Goal: Task Accomplishment & Management: Manage account settings

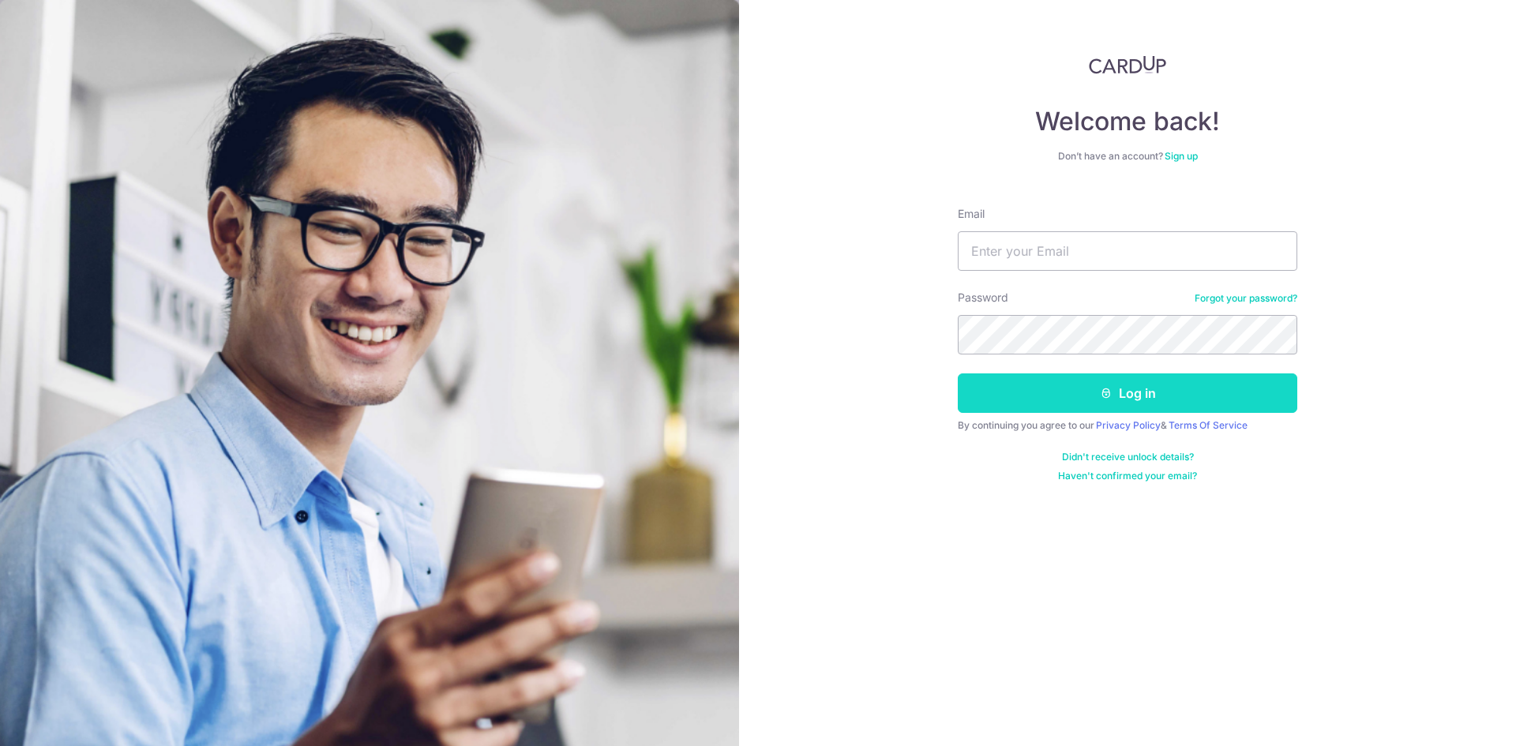
type input "[EMAIL_ADDRESS][DOMAIN_NAME]"
click at [958, 374] on button "Log in" at bounding box center [1128, 393] width 340 height 39
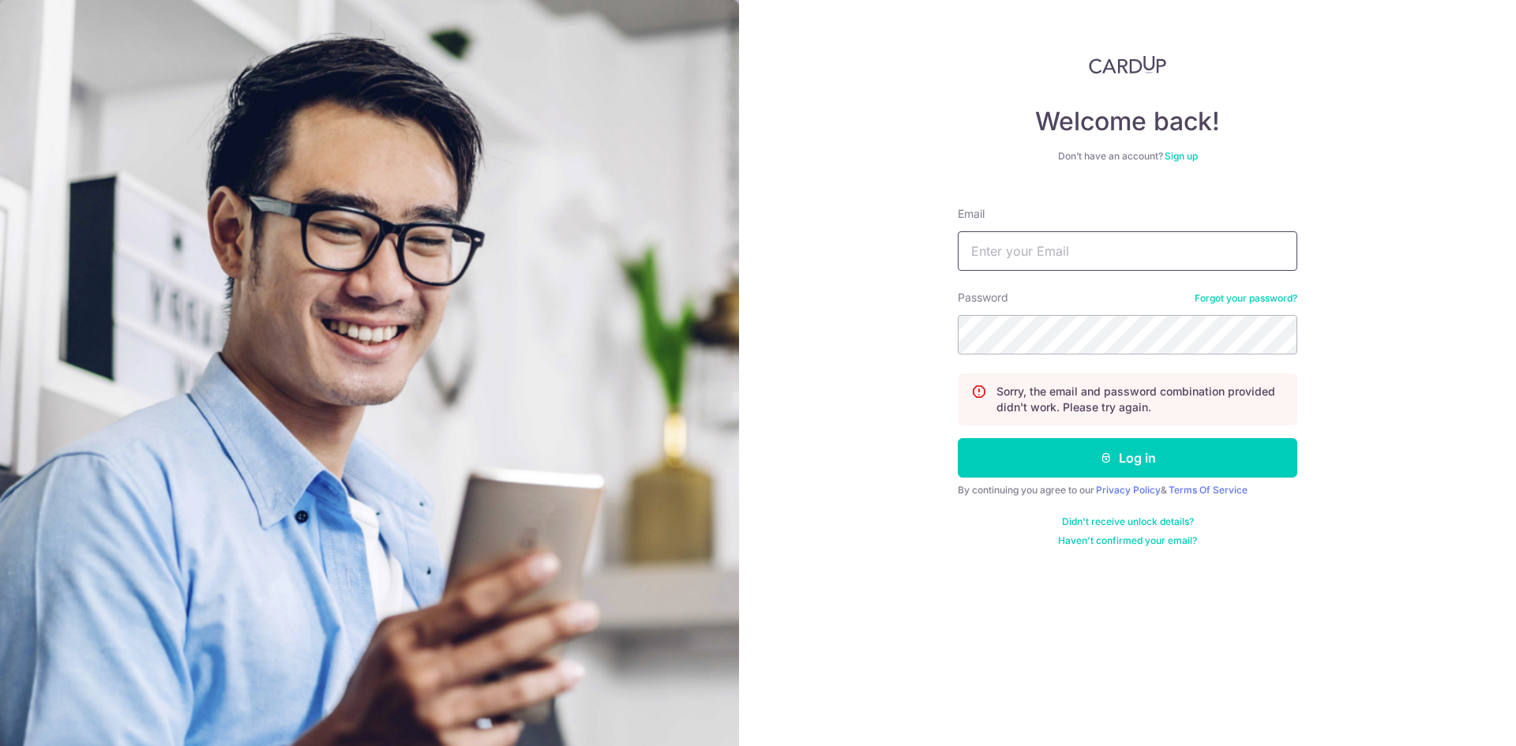
click at [1098, 247] on input "Email" at bounding box center [1128, 250] width 340 height 39
type input "[EMAIL_ADDRESS][DOMAIN_NAME]"
click at [1085, 313] on div "Password Forgot your password?" at bounding box center [1128, 322] width 340 height 65
click at [958, 438] on button "Log in" at bounding box center [1128, 457] width 340 height 39
drag, startPoint x: 1042, startPoint y: 231, endPoint x: 1037, endPoint y: 257, distance: 25.7
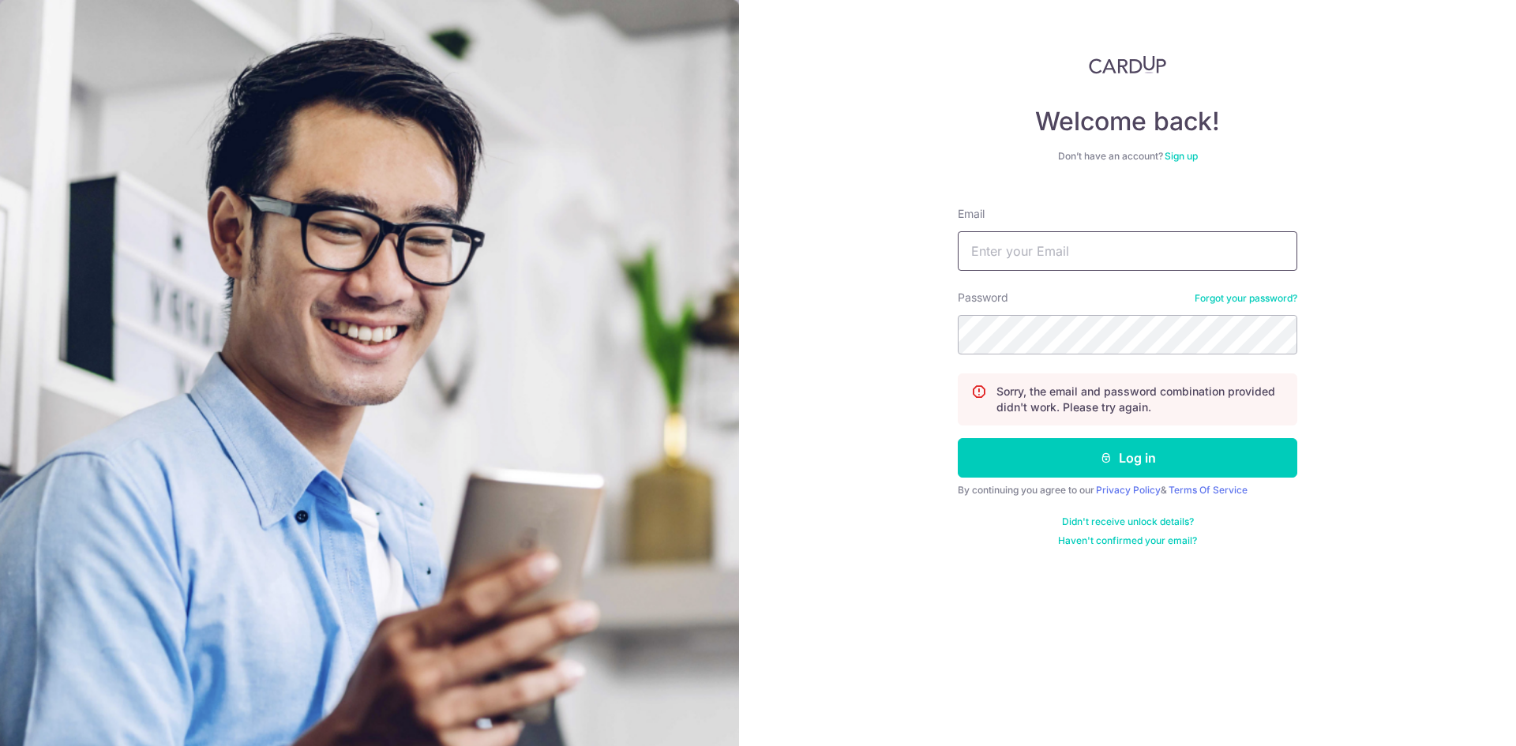
click at [1042, 231] on input "Email" at bounding box center [1128, 250] width 340 height 39
type input "[EMAIL_ADDRESS][DOMAIN_NAME]"
click at [958, 438] on button "Log in" at bounding box center [1128, 457] width 340 height 39
click at [1085, 259] on input "Email" at bounding box center [1128, 250] width 340 height 39
type input "[EMAIL_ADDRESS][DOMAIN_NAME]"
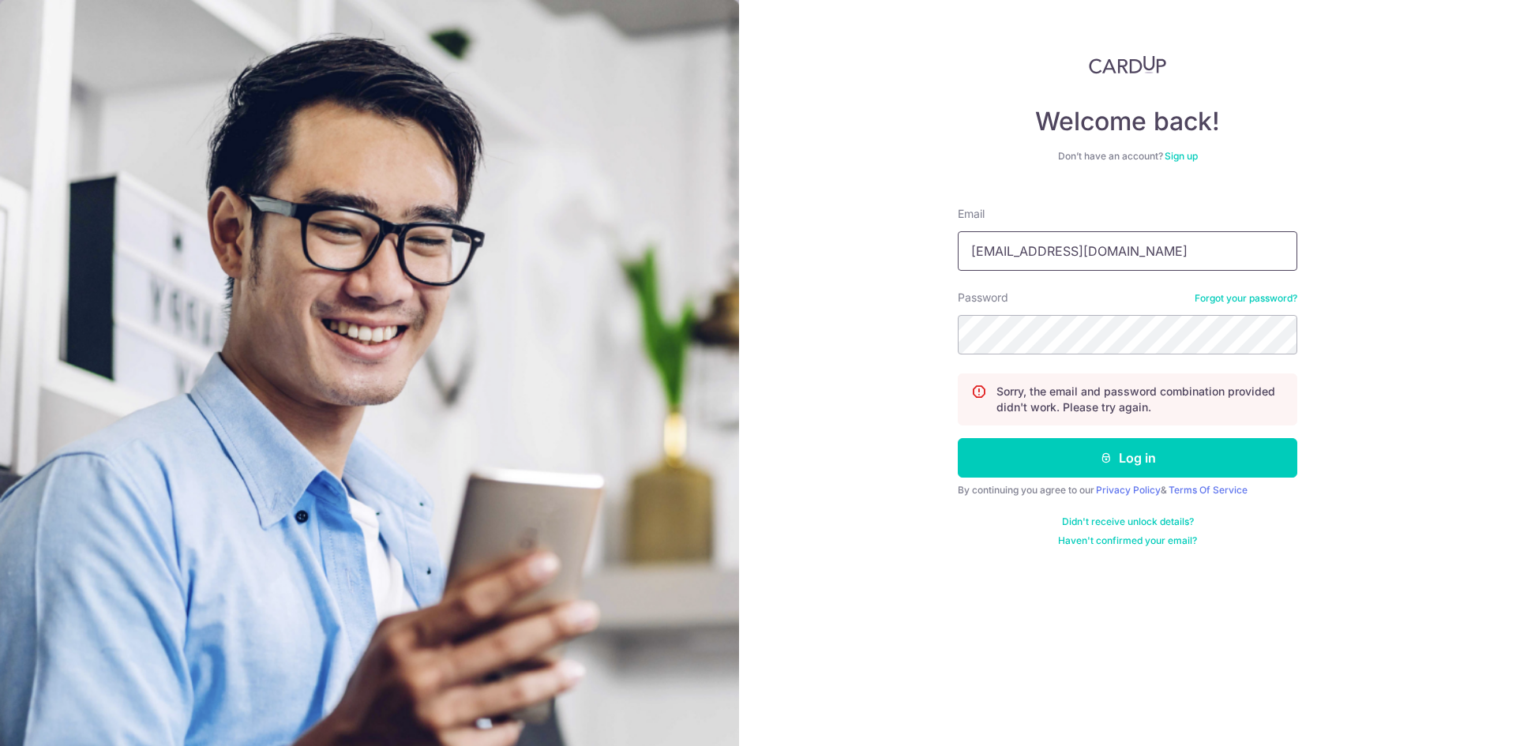
click at [1163, 257] on input "[EMAIL_ADDRESS][DOMAIN_NAME]" at bounding box center [1128, 250] width 340 height 39
click at [958, 438] on button "Log in" at bounding box center [1128, 457] width 340 height 39
drag, startPoint x: 0, startPoint y: 0, endPoint x: 1164, endPoint y: 262, distance: 1193.2
click at [1164, 262] on input "Email" at bounding box center [1128, 250] width 340 height 39
type input """
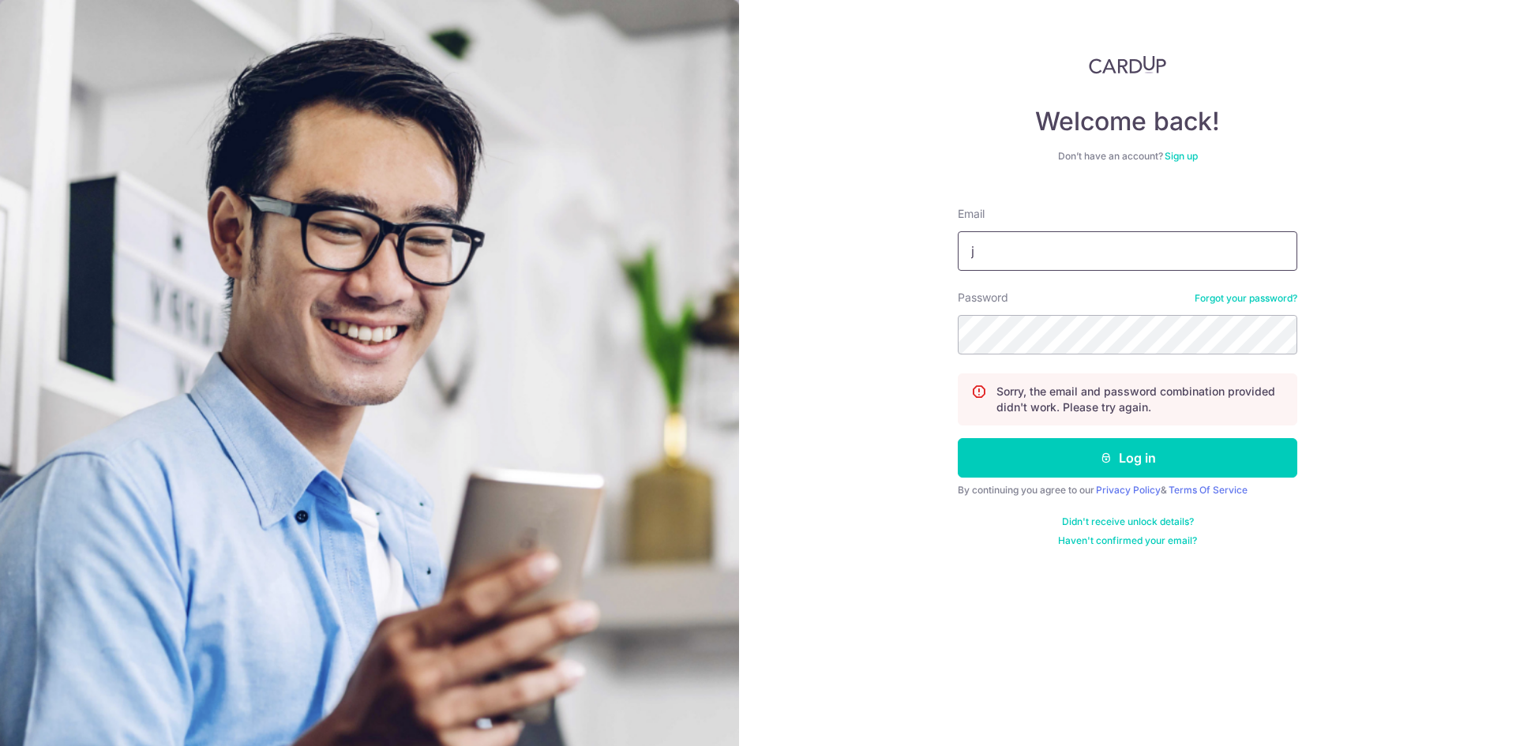
type input "[EMAIL_ADDRESS][DOMAIN_NAME]"
click at [958, 438] on button "Log in" at bounding box center [1128, 457] width 340 height 39
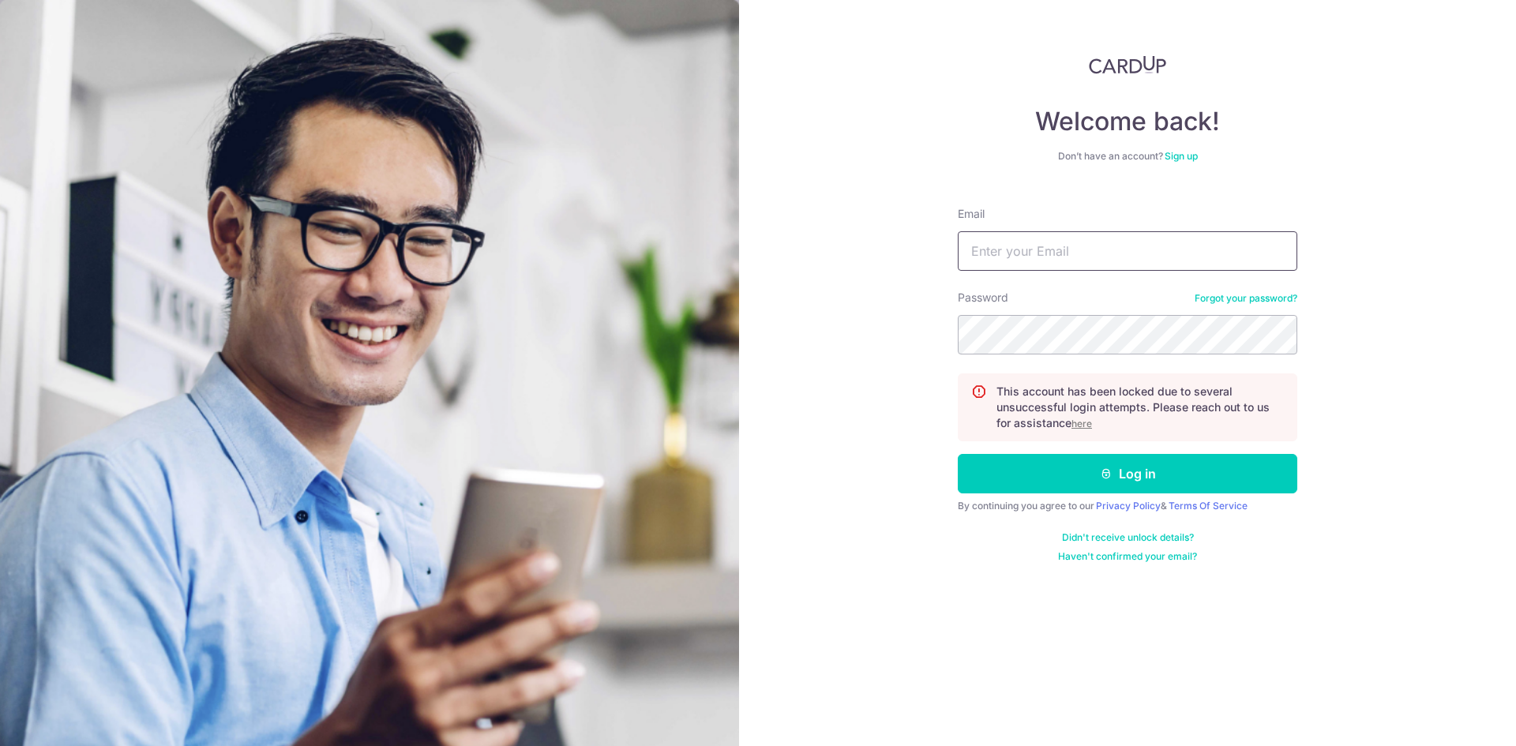
click at [1020, 235] on input "Email" at bounding box center [1128, 250] width 340 height 39
type input "[EMAIL_ADDRESS][DOMAIN_NAME]"
click at [1079, 420] on u "here" at bounding box center [1082, 424] width 21 height 12
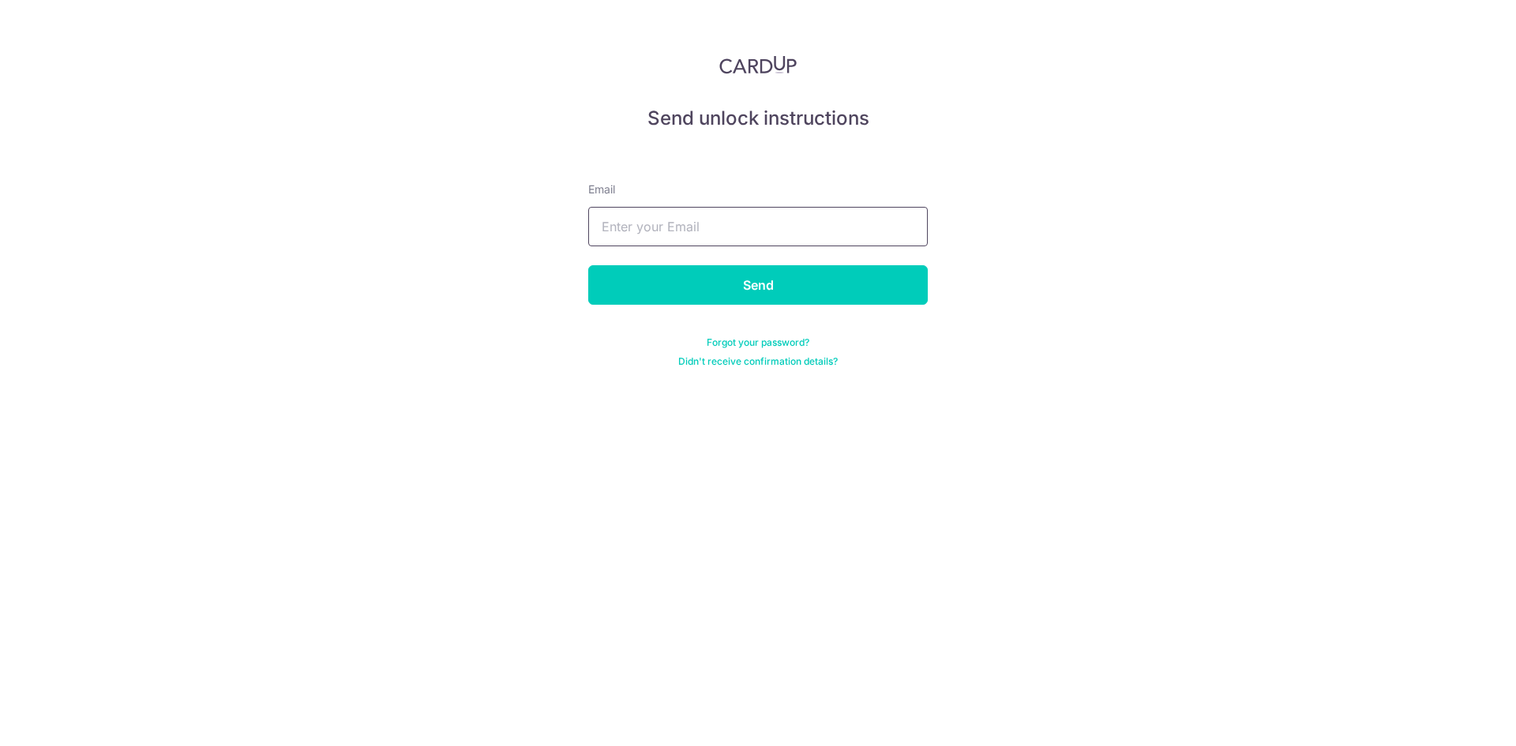
click at [768, 235] on input "text" at bounding box center [758, 226] width 340 height 39
type input "[EMAIL_ADDRESS][DOMAIN_NAME]"
click at [764, 277] on input "Send" at bounding box center [758, 284] width 340 height 39
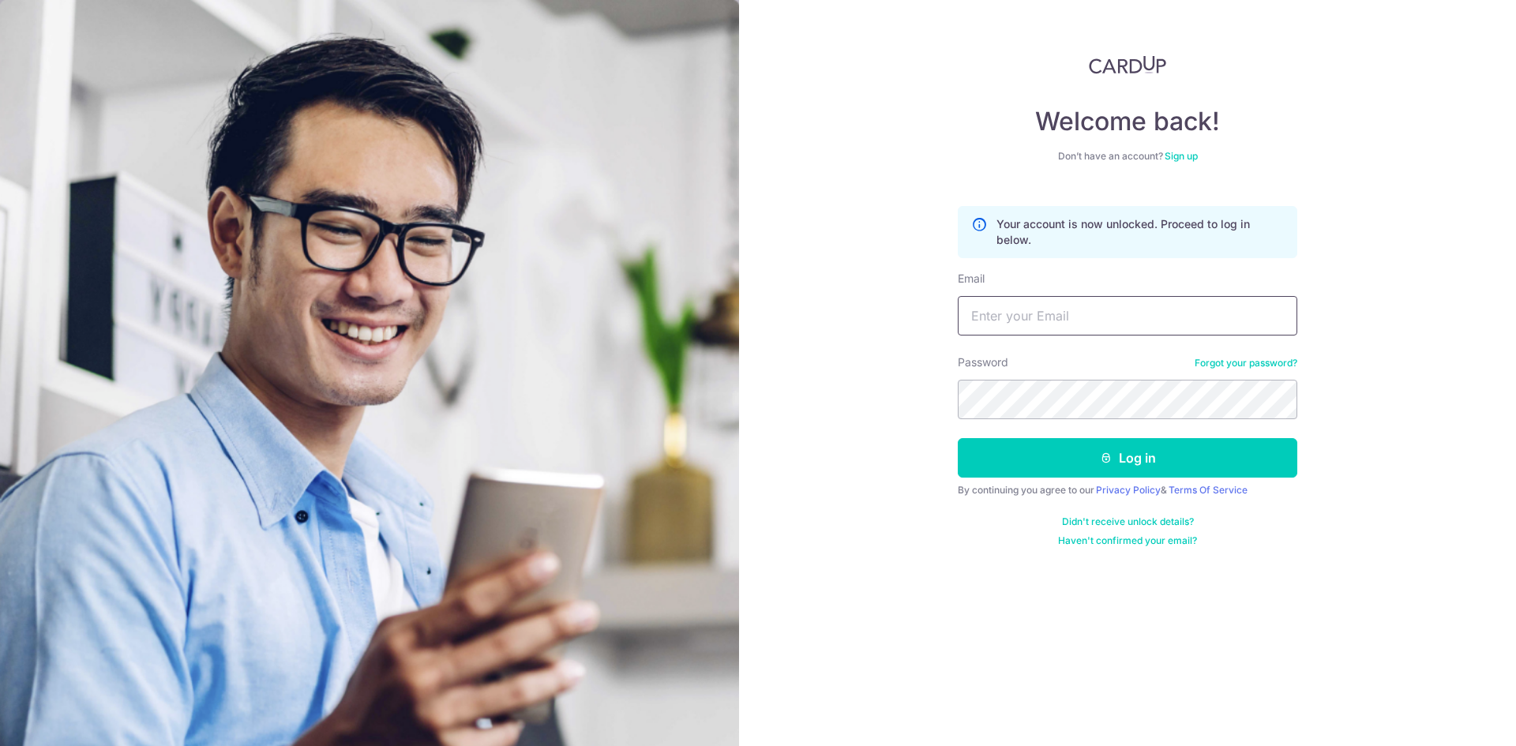
click at [1101, 319] on input "Email" at bounding box center [1128, 315] width 340 height 39
type input "[EMAIL_ADDRESS][DOMAIN_NAME]"
click at [958, 438] on button "Log in" at bounding box center [1128, 457] width 340 height 39
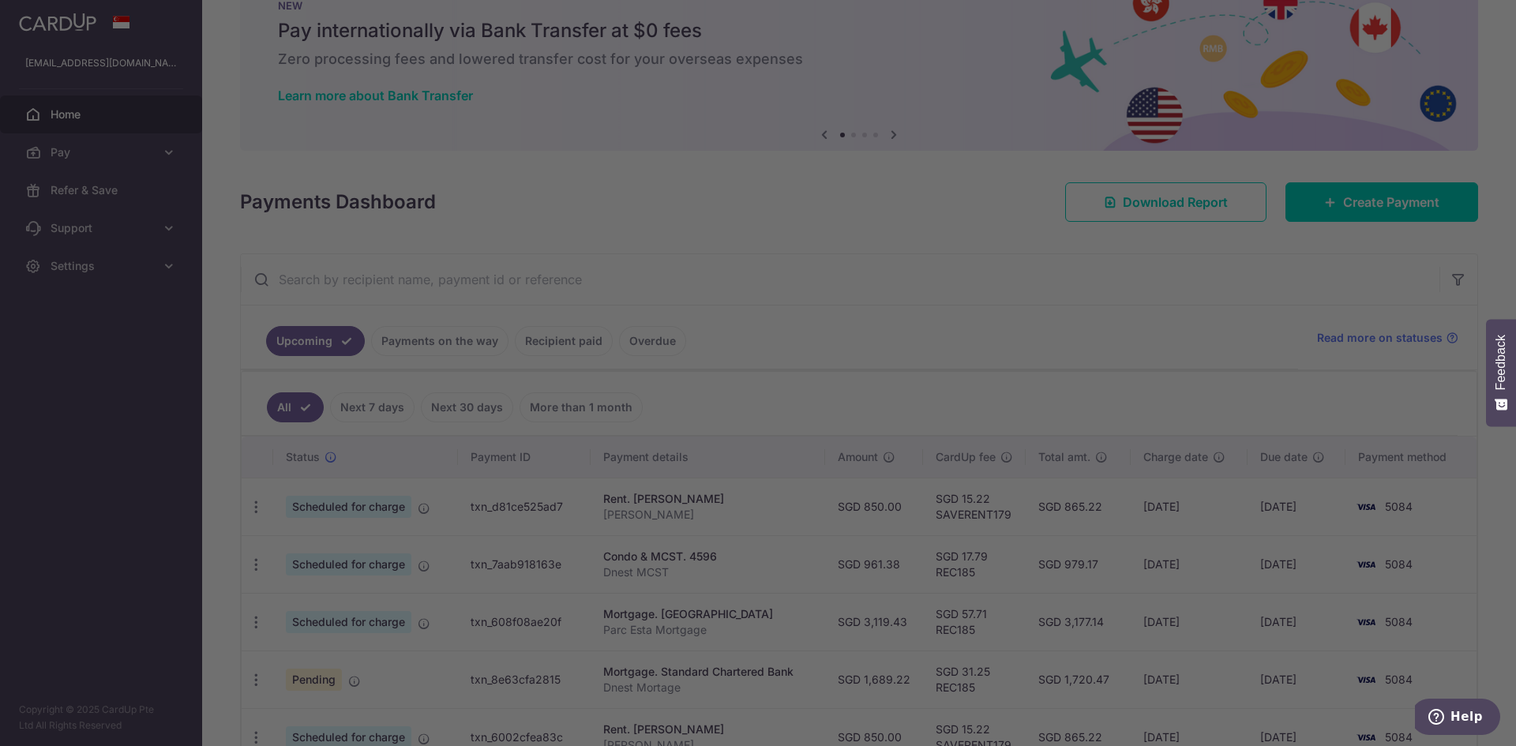
scroll to position [158, 0]
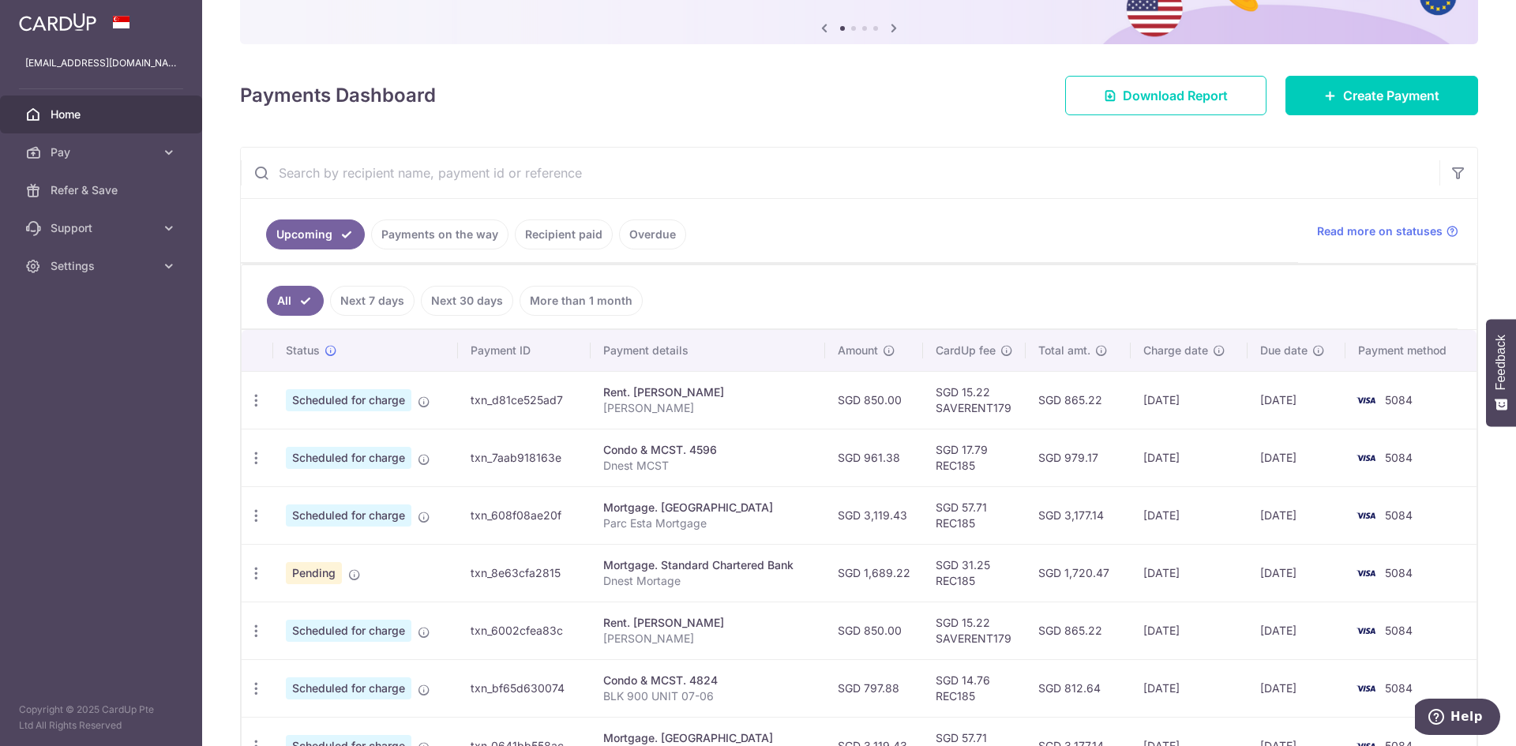
click at [458, 246] on link "Payments on the way" at bounding box center [439, 235] width 137 height 30
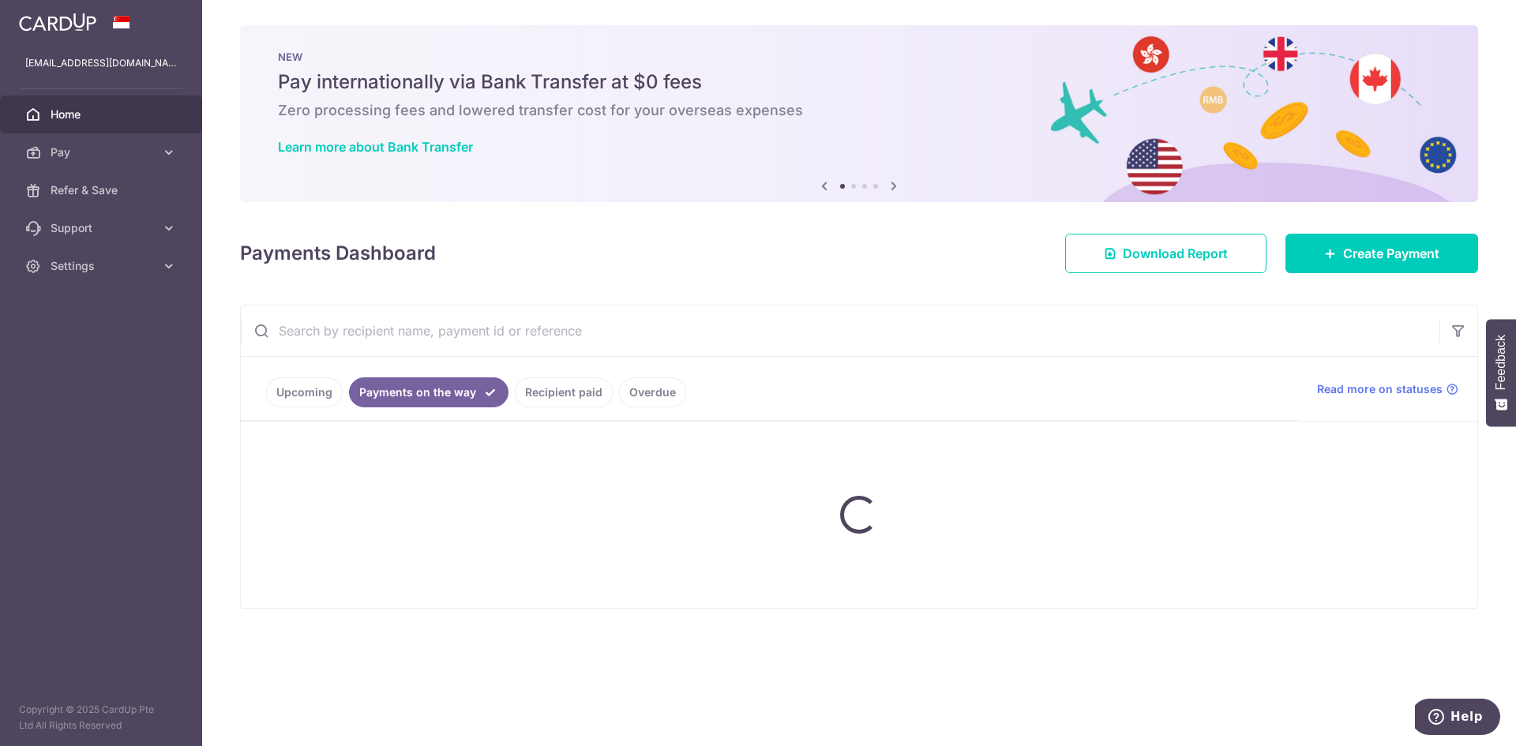
scroll to position [0, 0]
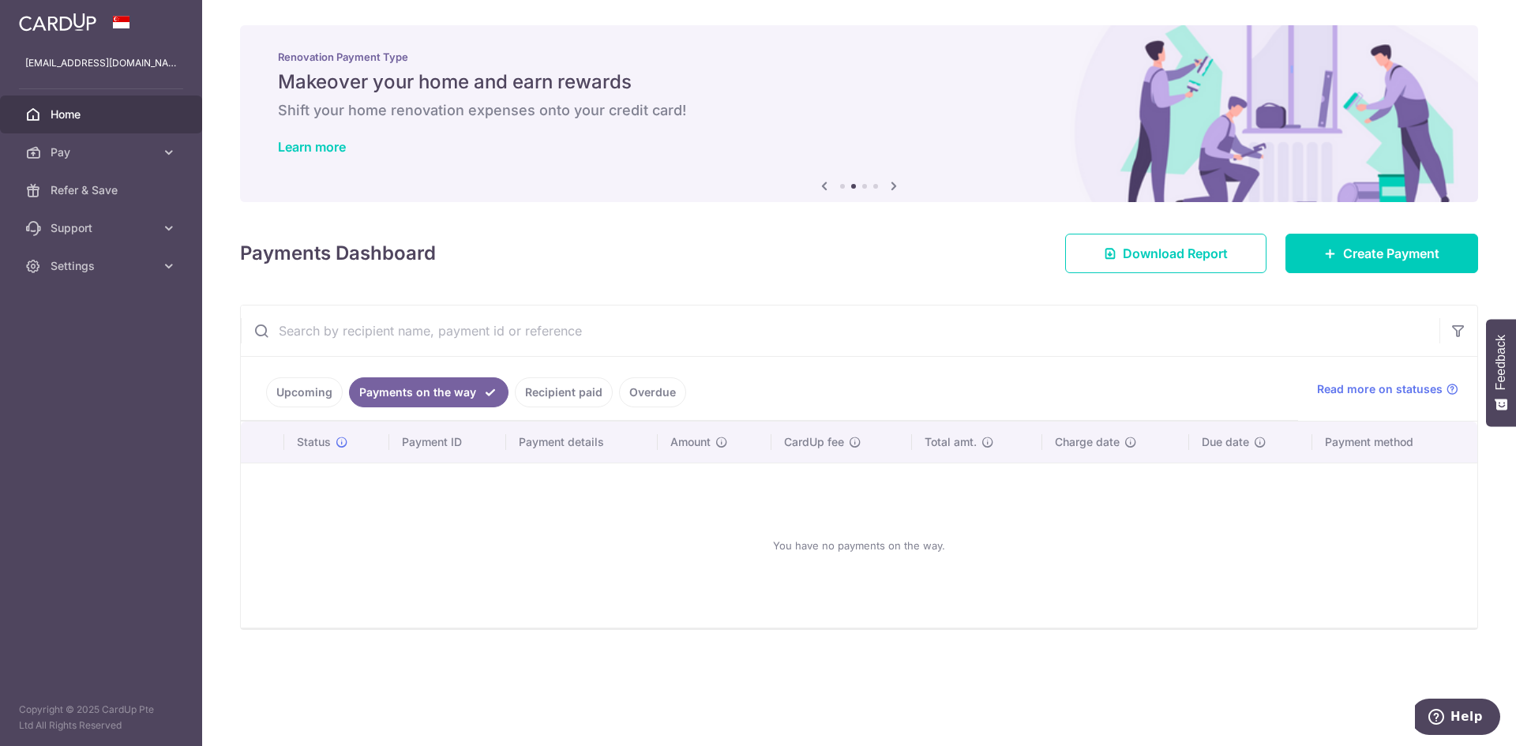
click at [546, 402] on link "Recipient paid" at bounding box center [564, 392] width 98 height 30
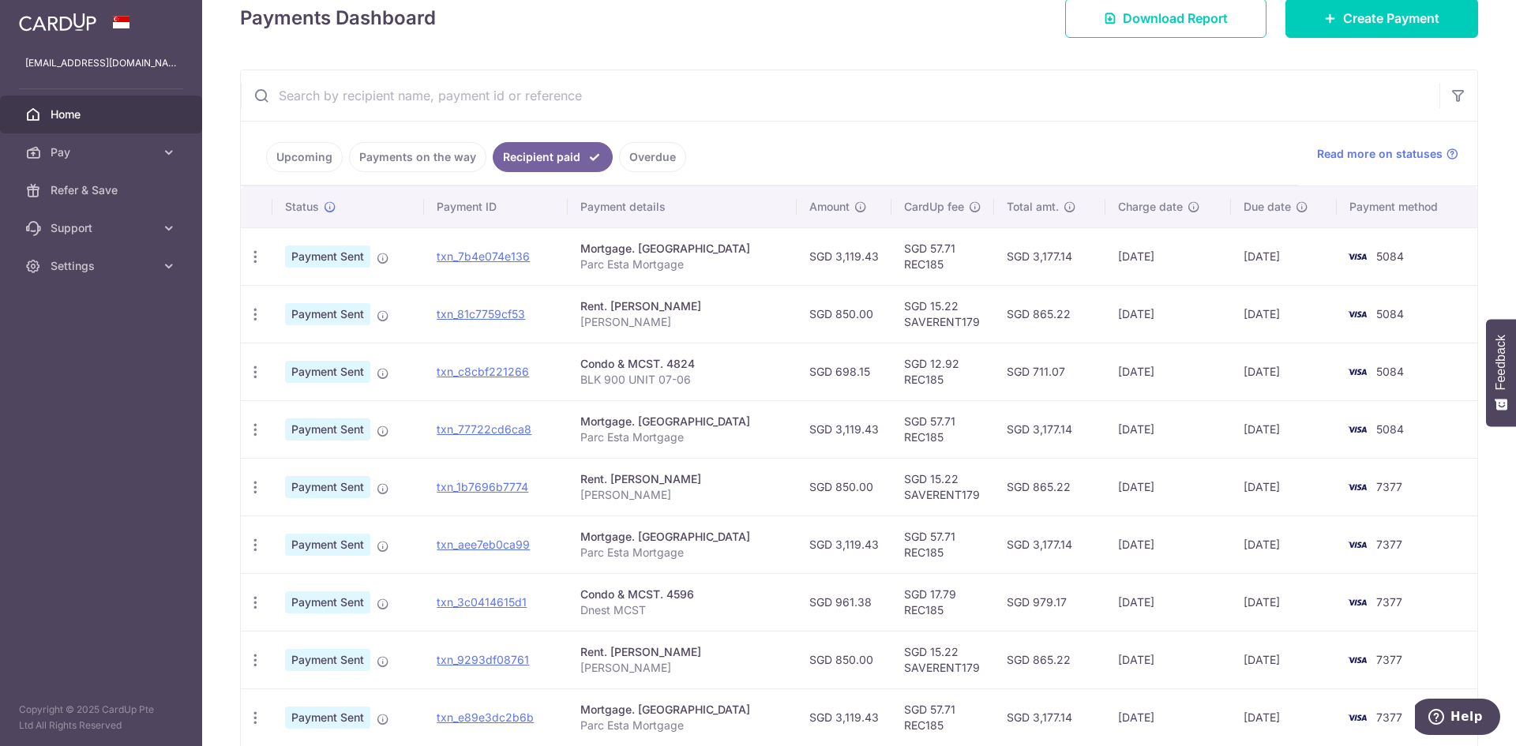
scroll to position [237, 0]
click at [449, 165] on link "Payments on the way" at bounding box center [417, 156] width 137 height 30
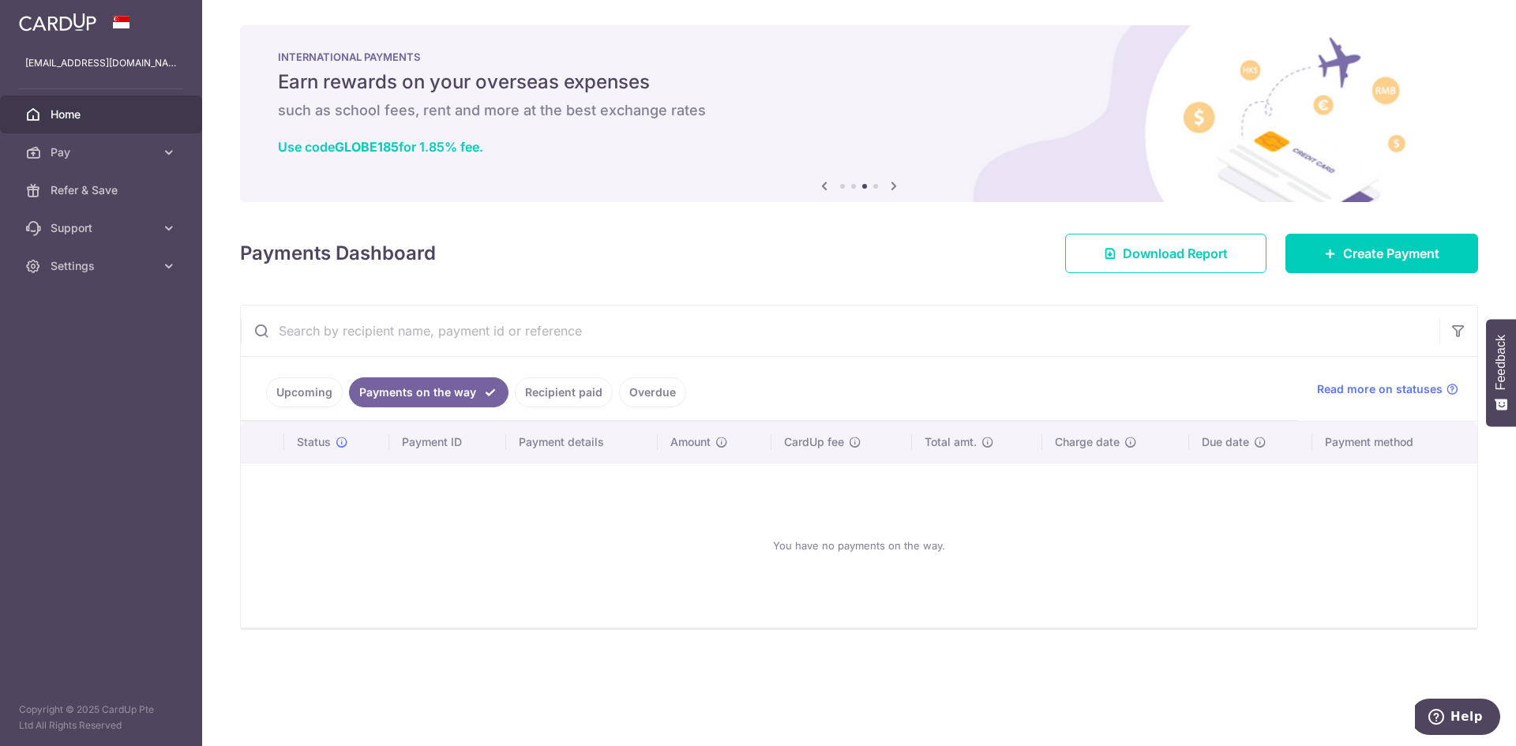
drag, startPoint x: 343, startPoint y: 381, endPoint x: 329, endPoint y: 391, distance: 17.5
click at [340, 381] on ul "Upcoming Payments on the way Recipient paid Overdue" at bounding box center [769, 389] width 1057 height 64
click at [329, 391] on link "Upcoming" at bounding box center [304, 392] width 77 height 30
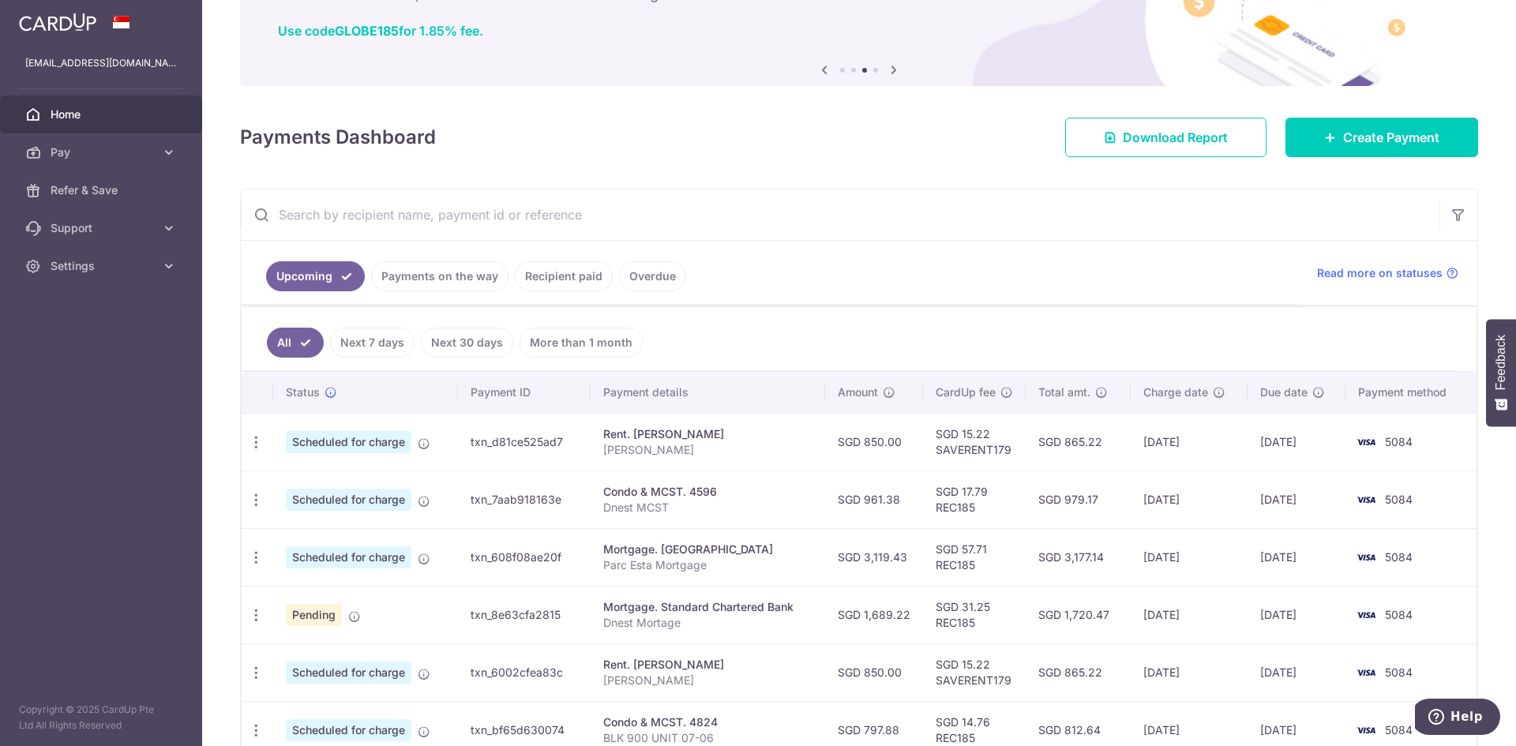
scroll to position [237, 0]
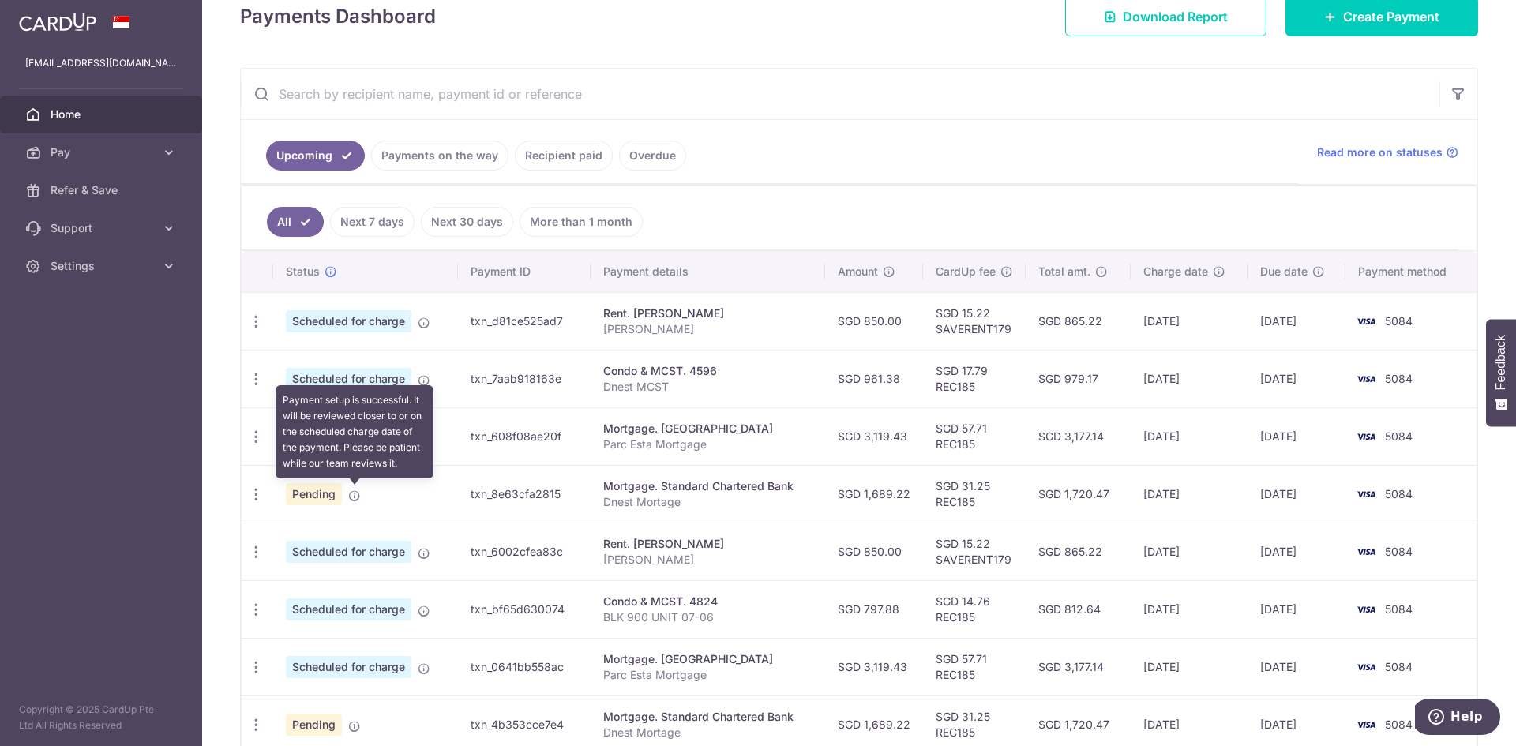
click at [350, 497] on icon at bounding box center [354, 496] width 13 height 13
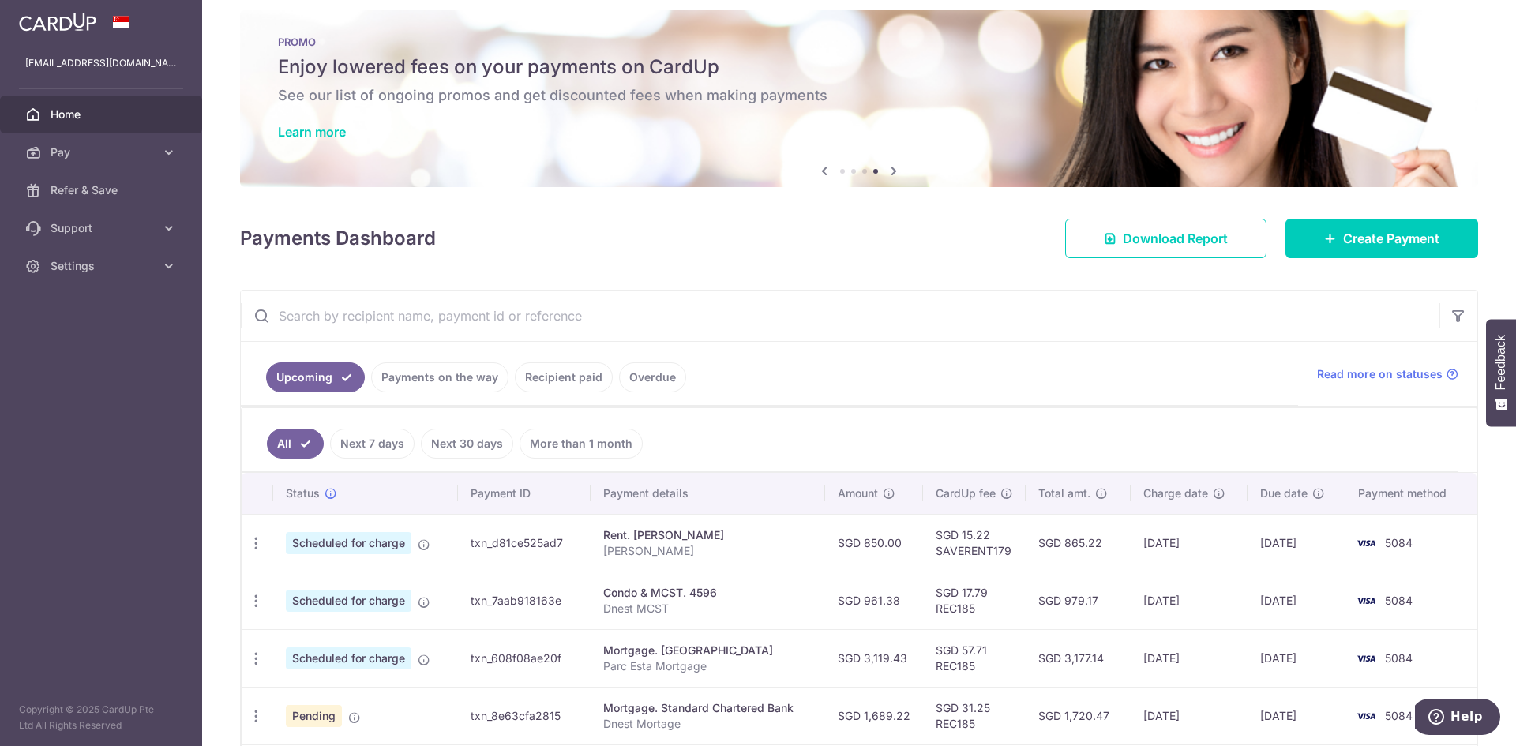
scroll to position [0, 0]
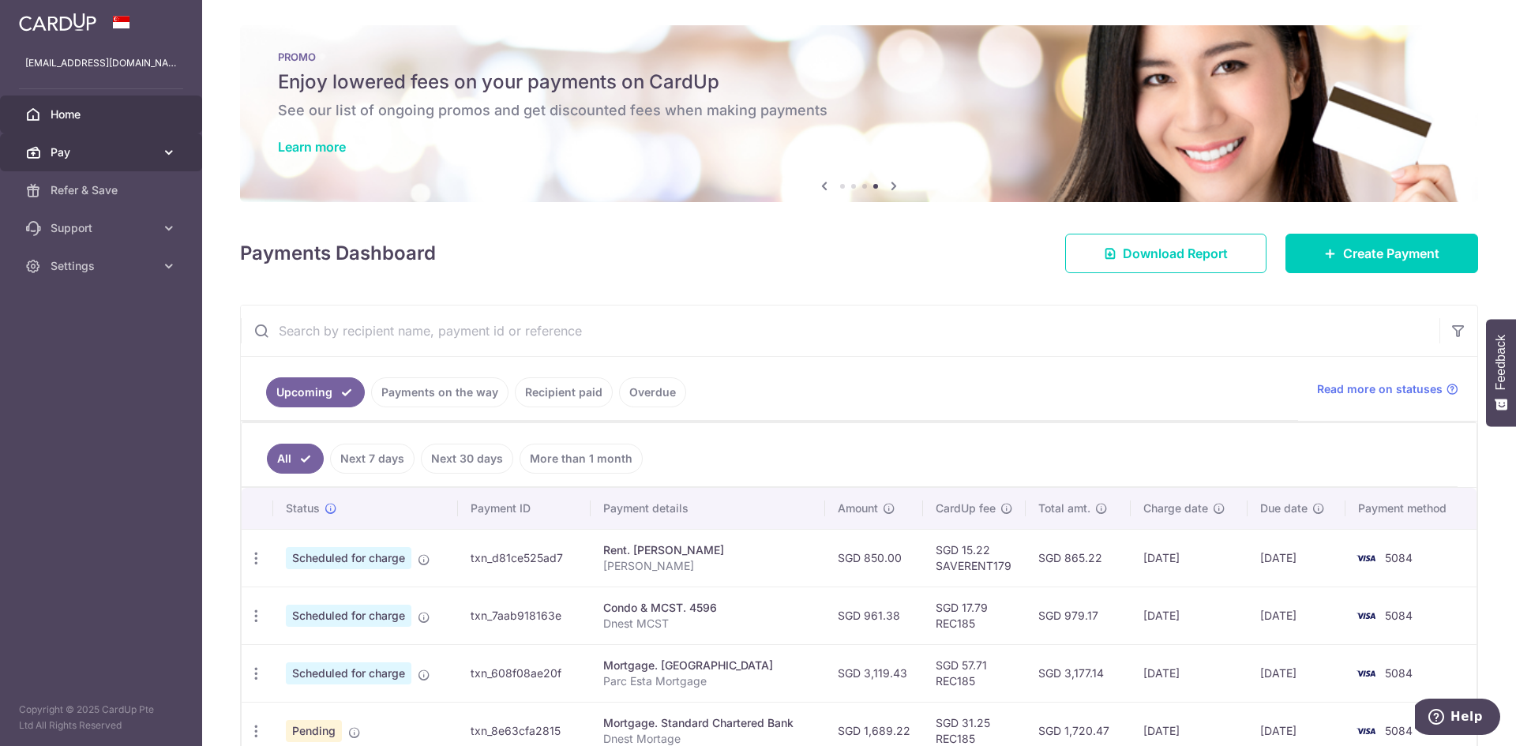
click at [126, 154] on span "Pay" at bounding box center [103, 153] width 104 height 16
